Goal: Task Accomplishment & Management: Manage account settings

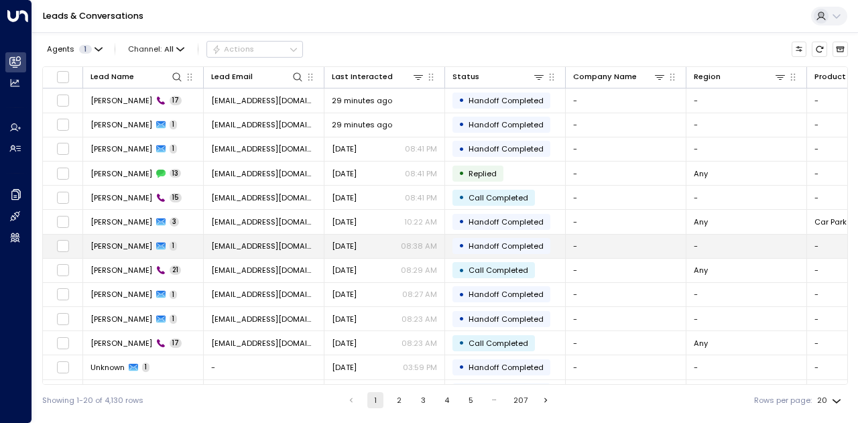
scroll to position [188, 0]
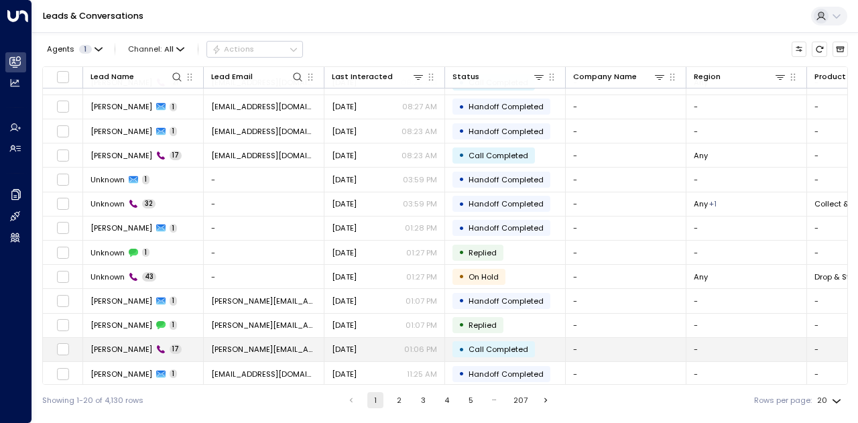
click at [259, 344] on span "[PERSON_NAME][EMAIL_ADDRESS][DOMAIN_NAME]" at bounding box center [263, 349] width 105 height 11
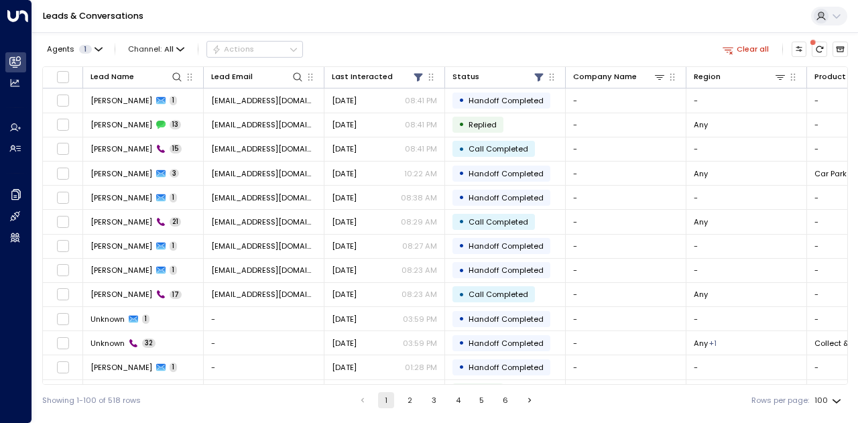
scroll to position [201, 0]
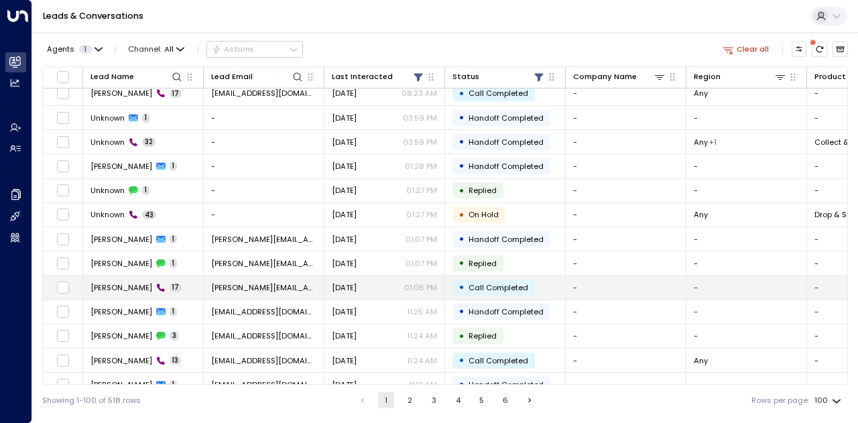
click at [135, 282] on span "[PERSON_NAME]" at bounding box center [121, 287] width 62 height 11
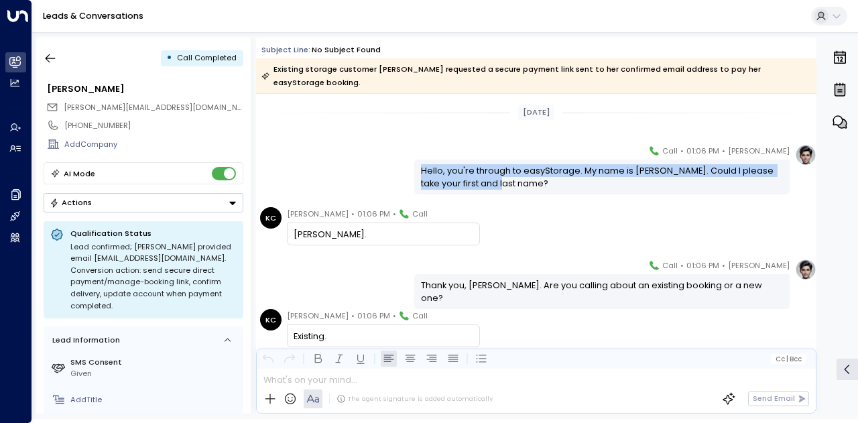
drag, startPoint x: 486, startPoint y: 180, endPoint x: 413, endPoint y: 168, distance: 74.7
click at [414, 168] on div "Hello, you're through to easyStorage. My name is Eve. Could I please take your …" at bounding box center [601, 176] width 375 height 34
copy div "Hello, you're through to easyStorage. My name is Eve. Could I please take your …"
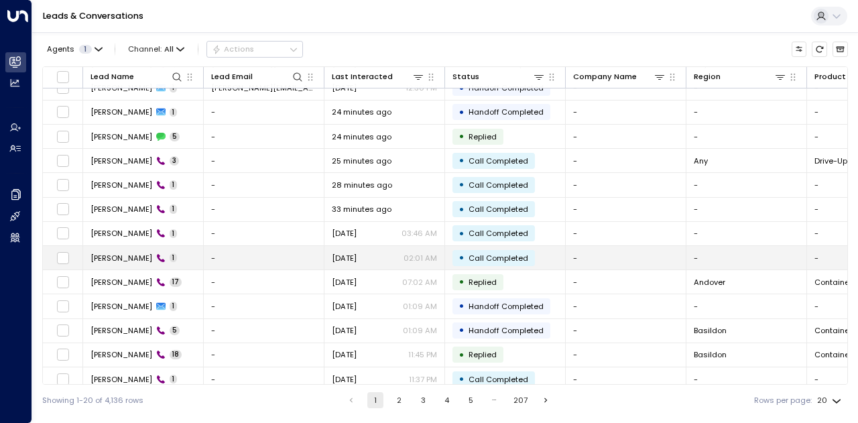
scroll to position [188, 0]
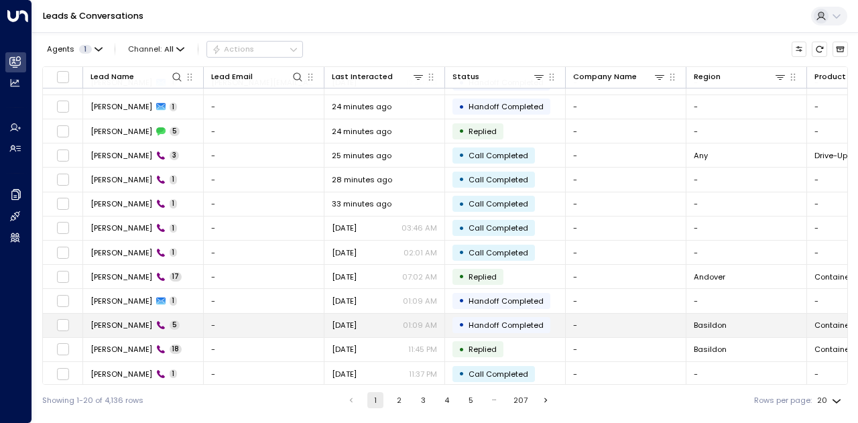
click at [110, 323] on span "[PERSON_NAME]" at bounding box center [121, 325] width 62 height 11
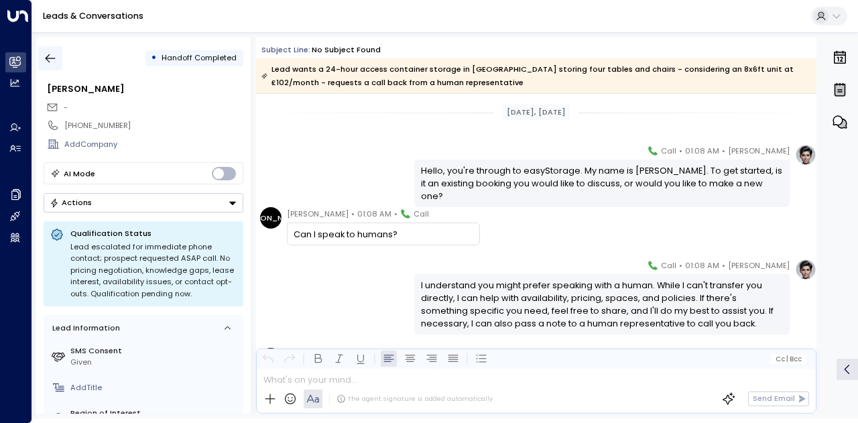
click at [52, 62] on icon "button" at bounding box center [50, 58] width 13 height 13
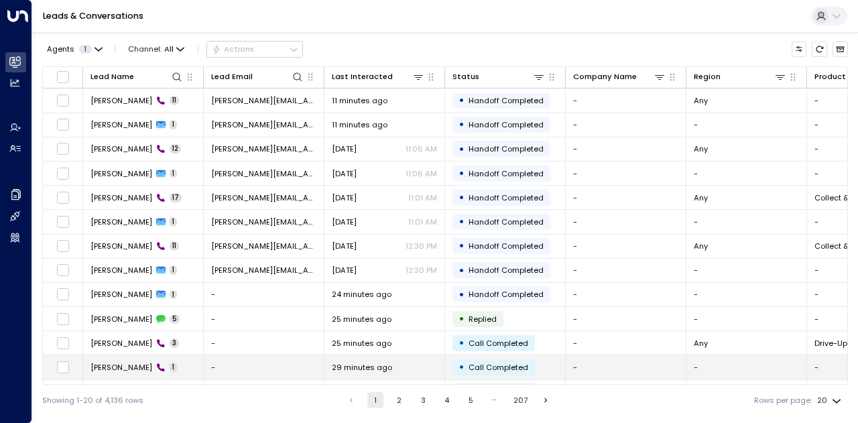
scroll to position [188, 0]
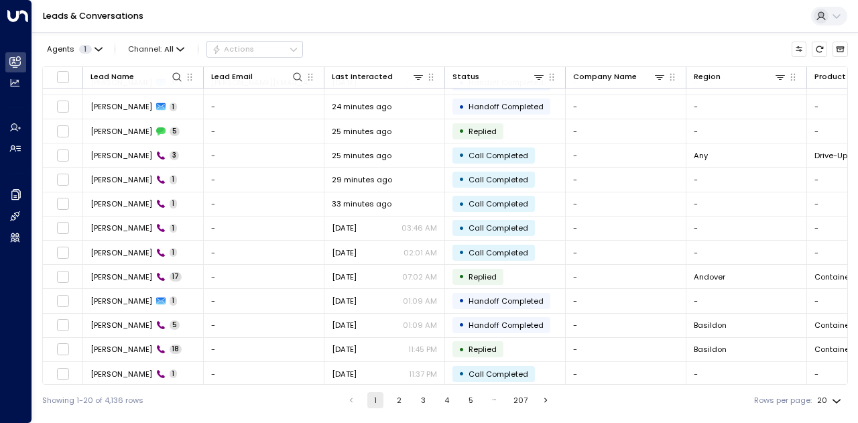
click at [834, 401] on body "Overview Leads & Conversations Leads & Conversations Analytics Analytics Agents…" at bounding box center [429, 207] width 858 height 415
click at [834, 380] on li "50" at bounding box center [828, 376] width 35 height 21
type input "**"
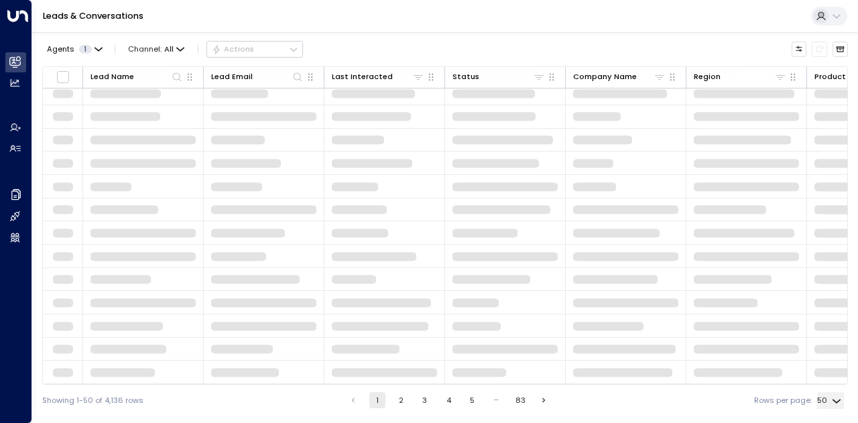
scroll to position [168, 0]
